Goal: Information Seeking & Learning: Learn about a topic

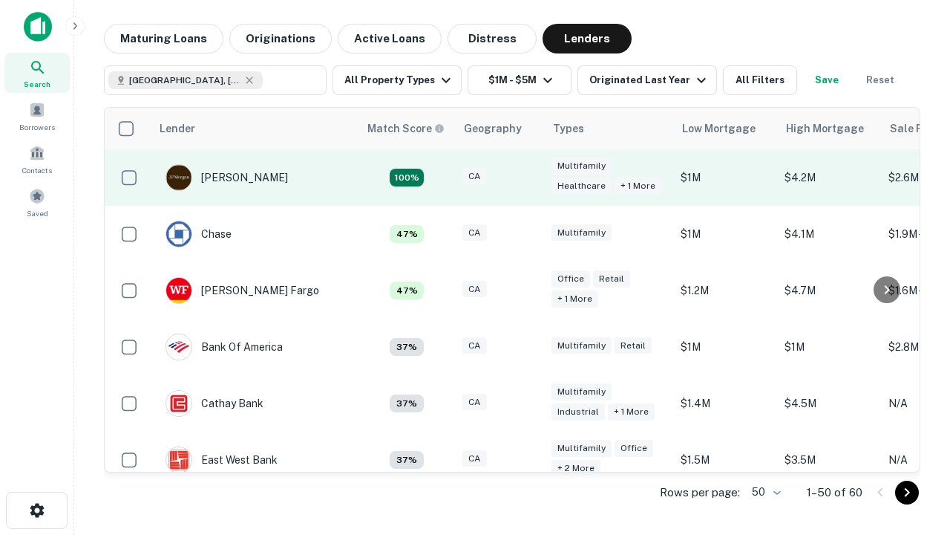
click at [527, 177] on div "CA" at bounding box center [500, 178] width 74 height 20
